Goal: Transaction & Acquisition: Purchase product/service

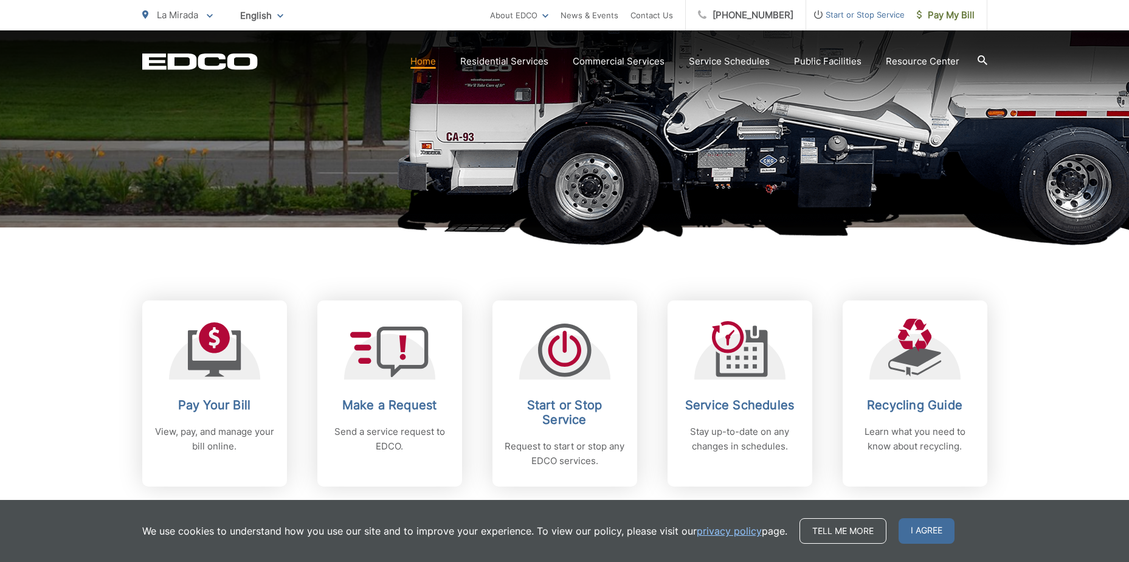
scroll to position [365, 0]
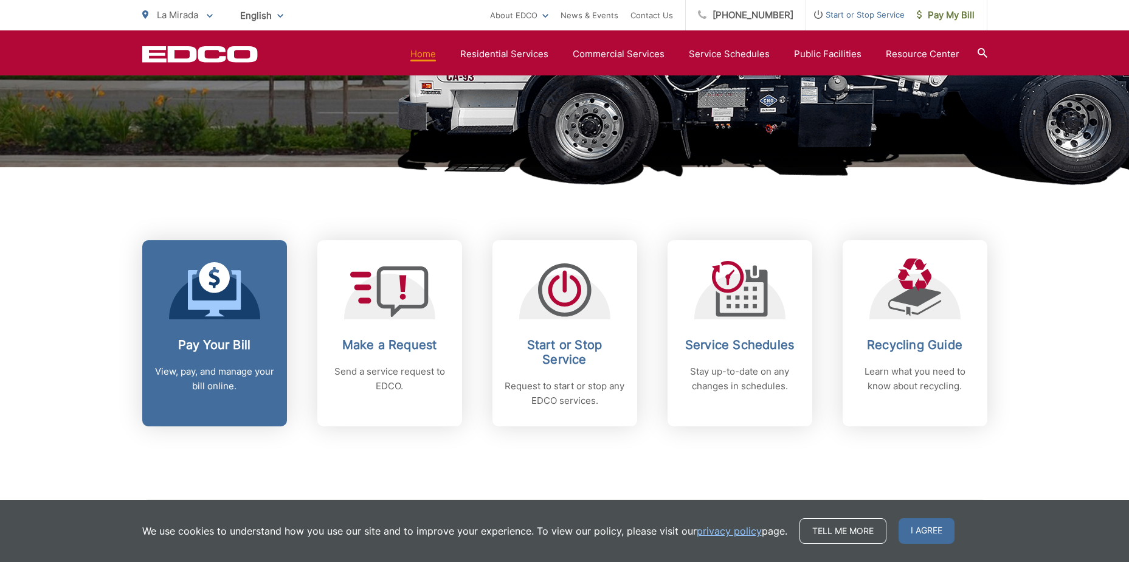
click at [229, 338] on h2 "Pay Your Bill" at bounding box center [214, 345] width 120 height 15
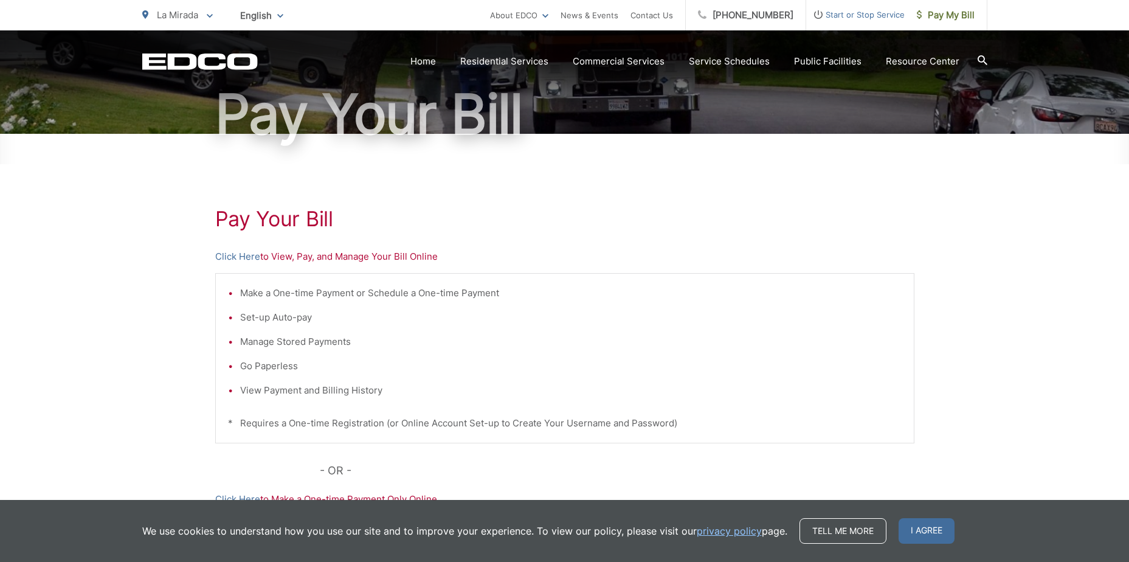
scroll to position [243, 0]
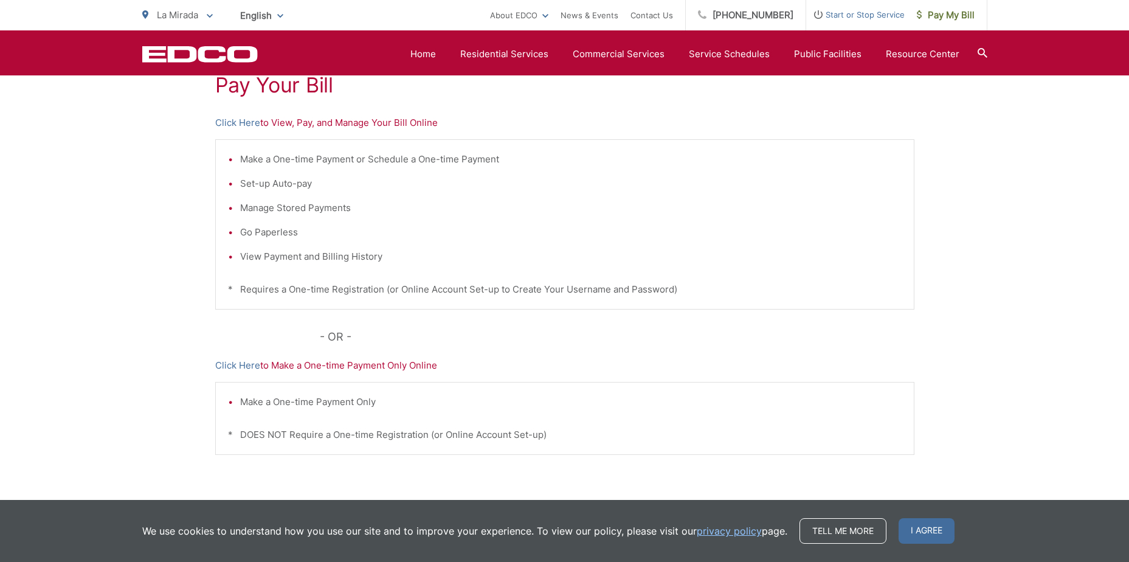
click at [416, 120] on p "Click Here to View, Pay, and Manage Your Bill Online" at bounding box center [564, 123] width 699 height 15
click at [226, 123] on link "Click Here" at bounding box center [237, 123] width 45 height 15
click at [241, 122] on link "Click Here" at bounding box center [237, 123] width 45 height 15
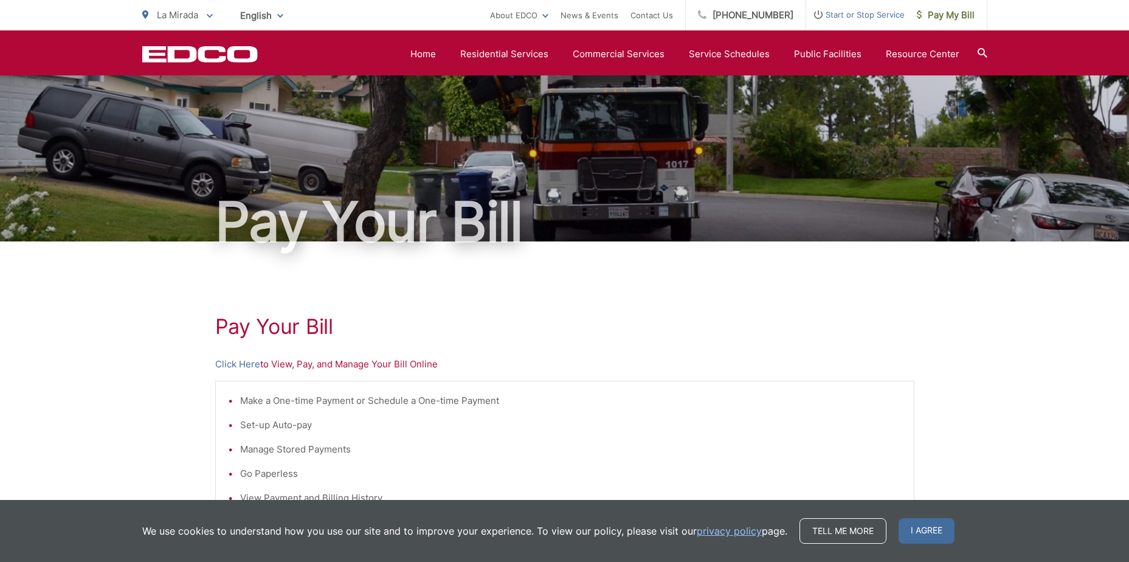
scroll to position [0, 0]
